Goal: Information Seeking & Learning: Learn about a topic

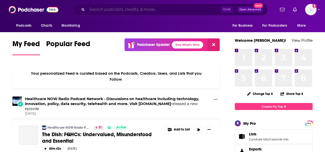
drag, startPoint x: 0, startPoint y: 0, endPoint x: 131, endPoint y: 8, distance: 131.7
click at [131, 8] on input "Search podcasts, credits, & more..." at bounding box center [154, 9] width 134 height 8
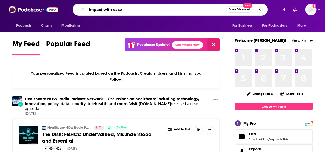
type input "impact with ease"
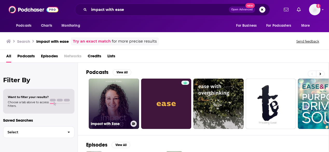
click at [115, 110] on link "Impact with Ease" at bounding box center [114, 104] width 50 height 50
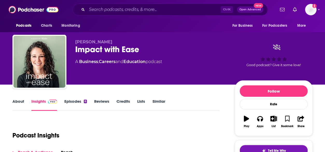
click at [18, 100] on link "About" at bounding box center [18, 105] width 12 height 12
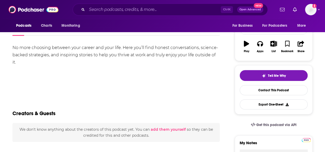
scroll to position [75, 0]
